Goal: Information Seeking & Learning: Learn about a topic

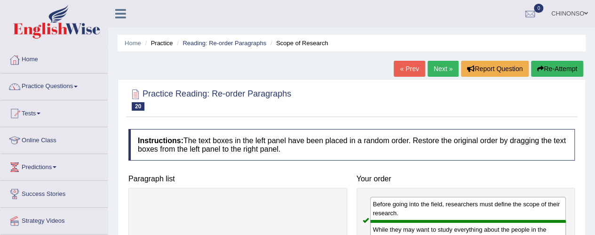
click at [442, 68] on link "Next »" at bounding box center [442, 69] width 31 height 16
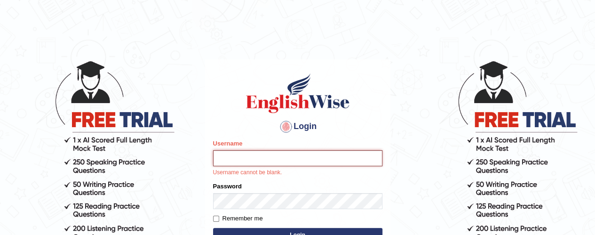
type input "Johncross"
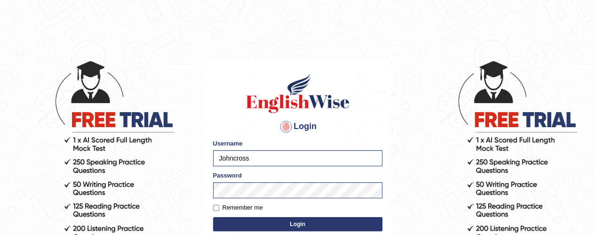
click at [311, 222] on button "Login" at bounding box center [297, 224] width 169 height 14
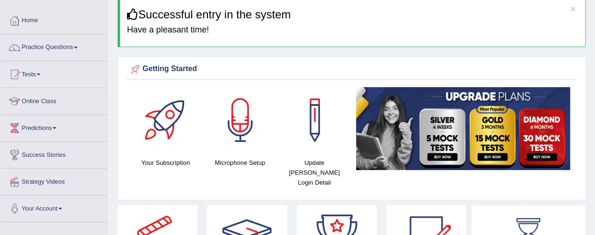
scroll to position [39, 0]
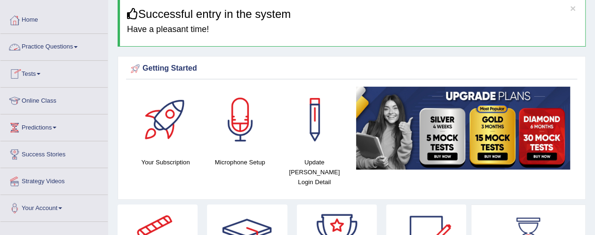
click at [38, 45] on link "Practice Questions" at bounding box center [53, 46] width 107 height 24
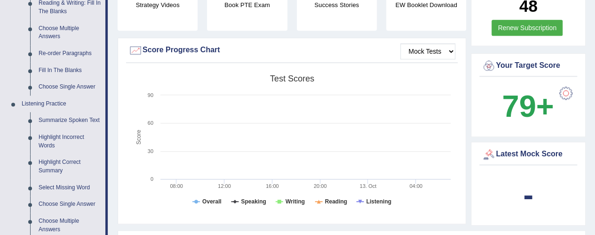
scroll to position [315, 0]
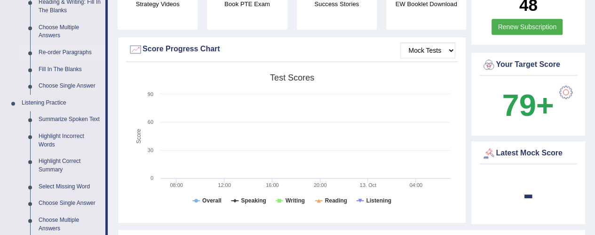
click at [64, 48] on link "Re-order Paragraphs" at bounding box center [69, 52] width 71 height 17
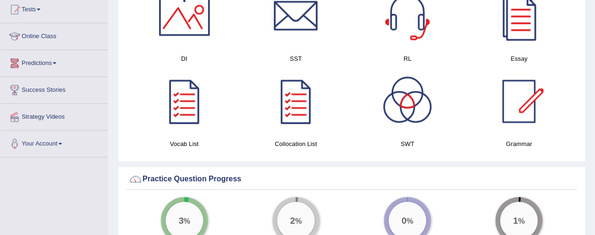
scroll to position [550, 0]
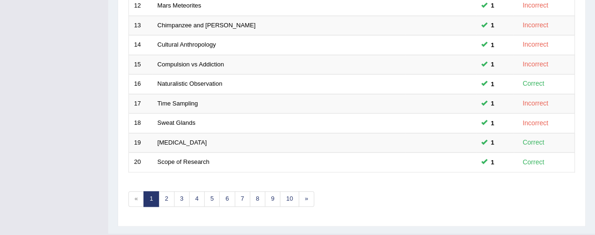
scroll to position [383, 0]
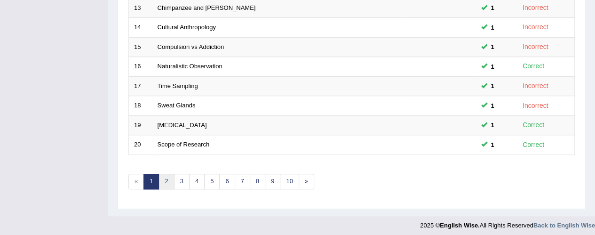
click at [164, 180] on link "2" at bounding box center [166, 181] width 16 height 16
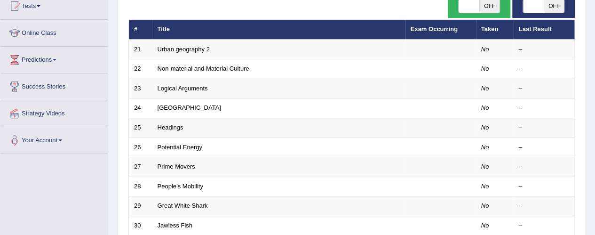
scroll to position [108, 0]
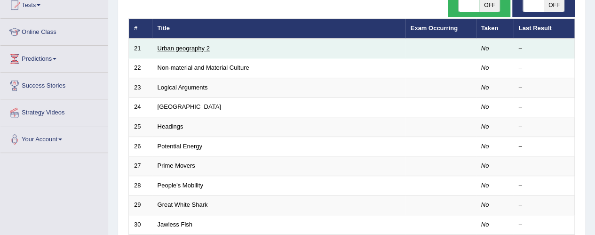
click at [175, 48] on link "Urban geography 2" at bounding box center [183, 48] width 52 height 7
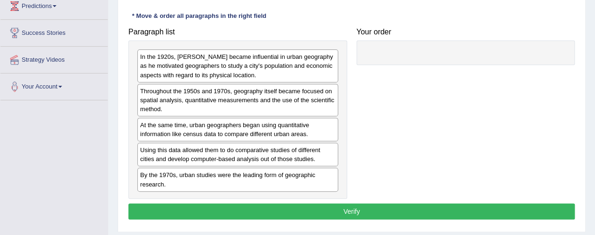
scroll to position [161, 0]
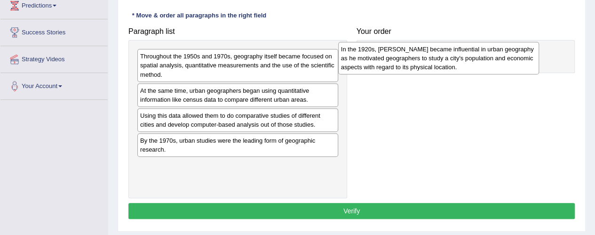
drag, startPoint x: 236, startPoint y: 65, endPoint x: 436, endPoint y: 57, distance: 200.9
click at [436, 57] on div "In the 1920s, [PERSON_NAME] became influential in urban geography as he motivat…" at bounding box center [438, 58] width 201 height 32
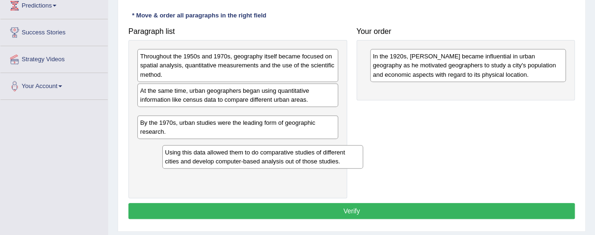
drag, startPoint x: 245, startPoint y: 119, endPoint x: 269, endPoint y: 157, distance: 44.5
click at [269, 157] on div "Using this data allowed them to do comparative studies of different cities and …" at bounding box center [262, 157] width 201 height 24
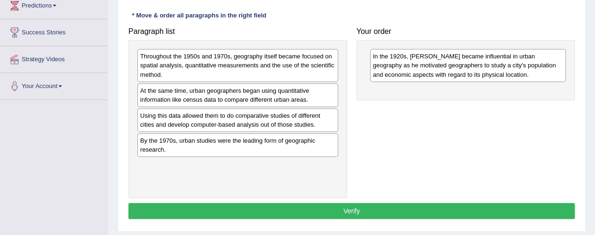
click at [269, 157] on div "Throughout the 1950s and 1970s, geography itself became focused on spatial anal…" at bounding box center [237, 119] width 219 height 158
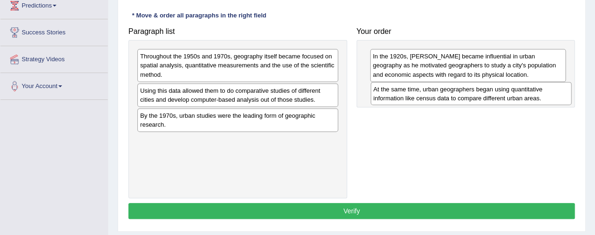
drag, startPoint x: 259, startPoint y: 93, endPoint x: 493, endPoint y: 89, distance: 233.7
click at [493, 89] on div "At the same time, urban geographers began using quantitative information like c…" at bounding box center [470, 94] width 201 height 24
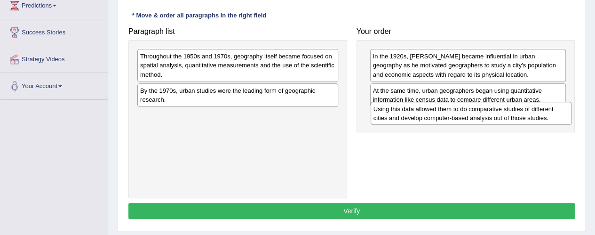
drag, startPoint x: 176, startPoint y: 97, endPoint x: 409, endPoint y: 116, distance: 233.9
click at [409, 116] on div "Using this data allowed them to do comparative studies of different cities and …" at bounding box center [470, 114] width 201 height 24
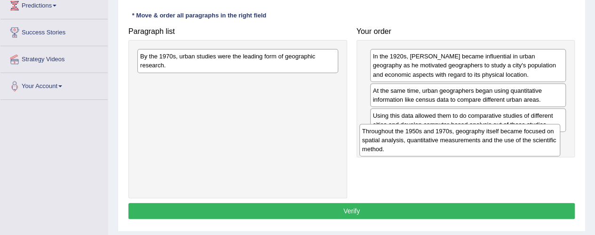
drag, startPoint x: 228, startPoint y: 66, endPoint x: 449, endPoint y: 141, distance: 234.0
click at [449, 141] on div "Throughout the 1950s and 1970s, geography itself became focused on spatial anal…" at bounding box center [459, 140] width 201 height 32
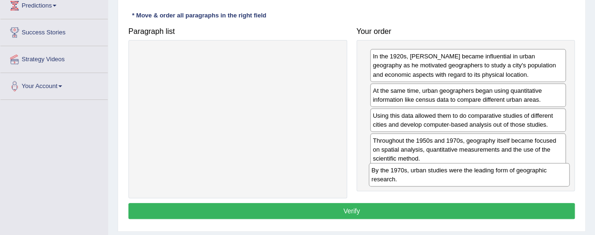
drag, startPoint x: 180, startPoint y: 61, endPoint x: 411, endPoint y: 174, distance: 257.7
click at [411, 174] on div "By the 1970s, urban studies were the leading form of geographic research." at bounding box center [469, 175] width 201 height 24
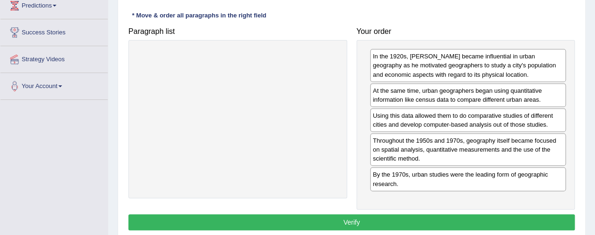
drag, startPoint x: 429, startPoint y: 154, endPoint x: 432, endPoint y: 90, distance: 63.6
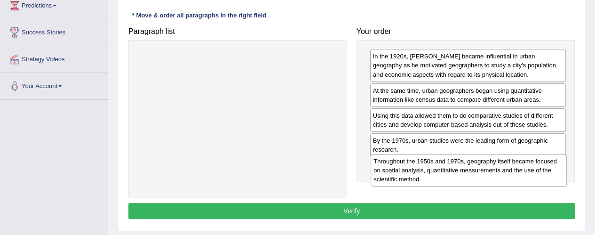
drag, startPoint x: 390, startPoint y: 148, endPoint x: 391, endPoint y: 170, distance: 21.6
click at [391, 170] on div "Throughout the 1950s and 1970s, geography itself became focused on spatial anal…" at bounding box center [468, 170] width 196 height 32
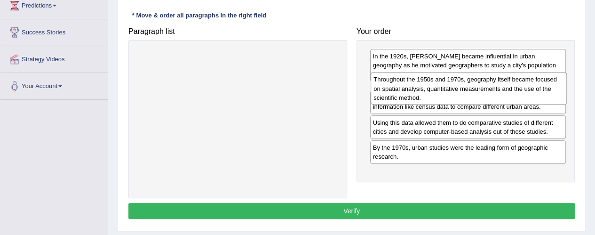
drag, startPoint x: 437, startPoint y: 171, endPoint x: 438, endPoint y: 86, distance: 84.6
click at [438, 86] on div "Throughout the 1950s and 1970s, geography itself became focused on spatial anal…" at bounding box center [468, 88] width 196 height 32
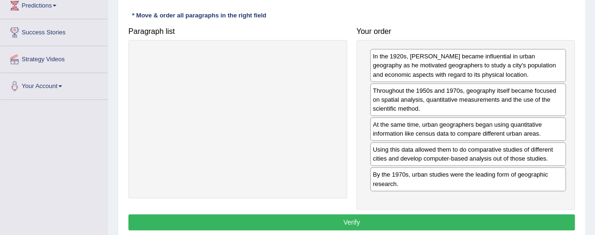
click at [324, 217] on button "Verify" at bounding box center [351, 222] width 446 height 16
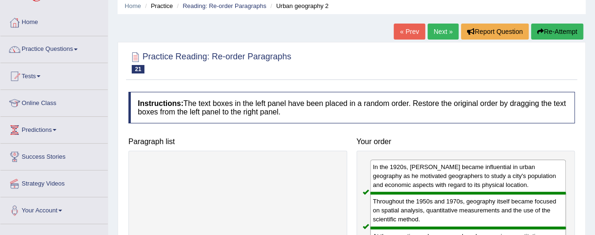
scroll to position [0, 0]
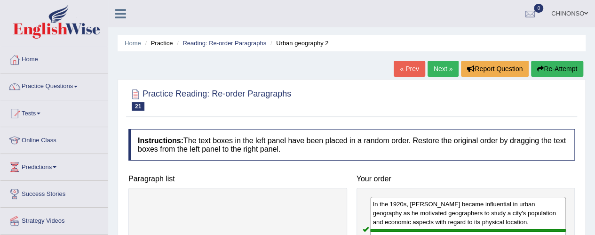
click at [442, 69] on link "Next »" at bounding box center [442, 69] width 31 height 16
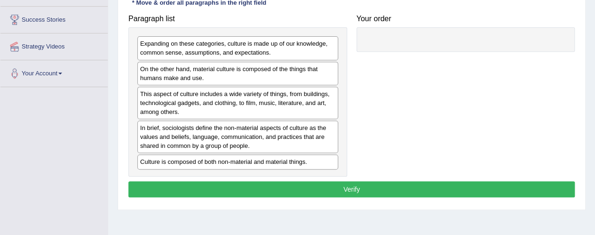
scroll to position [173, 0]
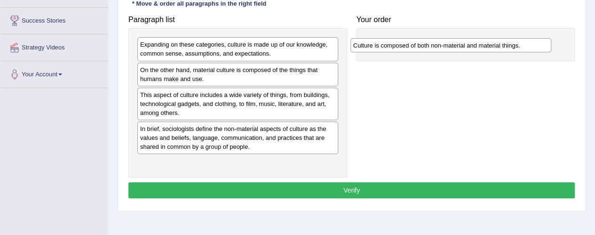
drag, startPoint x: 198, startPoint y: 161, endPoint x: 411, endPoint y: 42, distance: 243.3
click at [411, 42] on div "Culture is composed of both non-material and material things." at bounding box center [450, 45] width 201 height 14
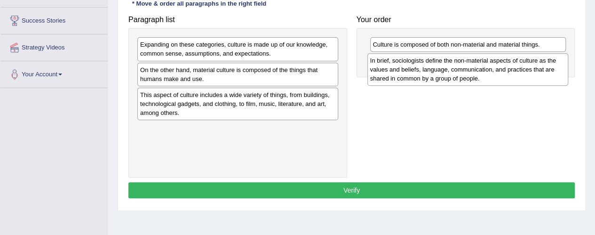
drag, startPoint x: 144, startPoint y: 133, endPoint x: 374, endPoint y: 65, distance: 239.5
click at [374, 65] on div "In brief, sociologists define the non-material aspects of culture as the values…" at bounding box center [467, 69] width 201 height 32
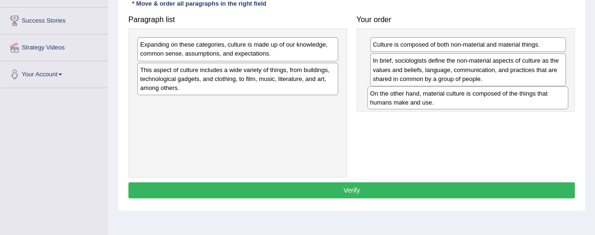
drag, startPoint x: 158, startPoint y: 71, endPoint x: 388, endPoint y: 95, distance: 231.1
click at [388, 95] on div "On the other hand, material culture is composed of the things that humans make …" at bounding box center [467, 98] width 201 height 24
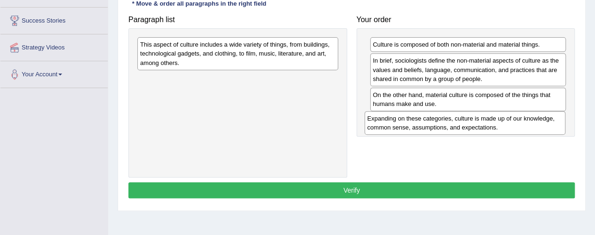
drag, startPoint x: 187, startPoint y: 44, endPoint x: 416, endPoint y: 116, distance: 240.0
click at [416, 116] on div "Expanding on these categories, culture is made up of our knowledge, common sens…" at bounding box center [464, 123] width 201 height 24
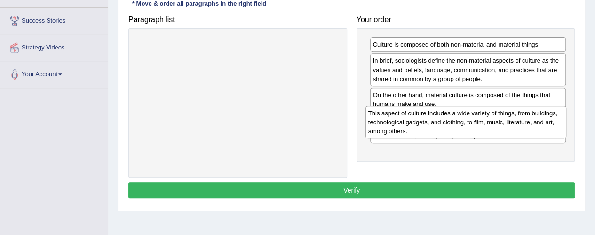
drag, startPoint x: 187, startPoint y: 52, endPoint x: 415, endPoint y: 121, distance: 238.1
click at [415, 121] on div "This aspect of culture includes a wide variety of things, from buildings, techn…" at bounding box center [465, 122] width 201 height 32
